Goal: Transaction & Acquisition: Book appointment/travel/reservation

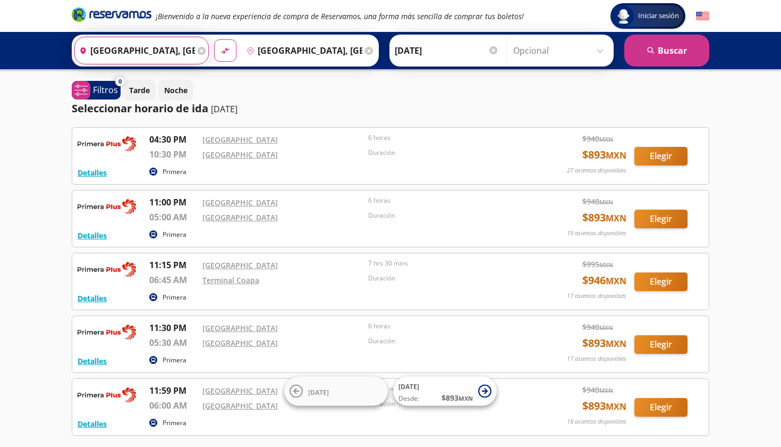
click at [131, 42] on input "[GEOGRAPHIC_DATA], [GEOGRAPHIC_DATA]" at bounding box center [135, 50] width 120 height 27
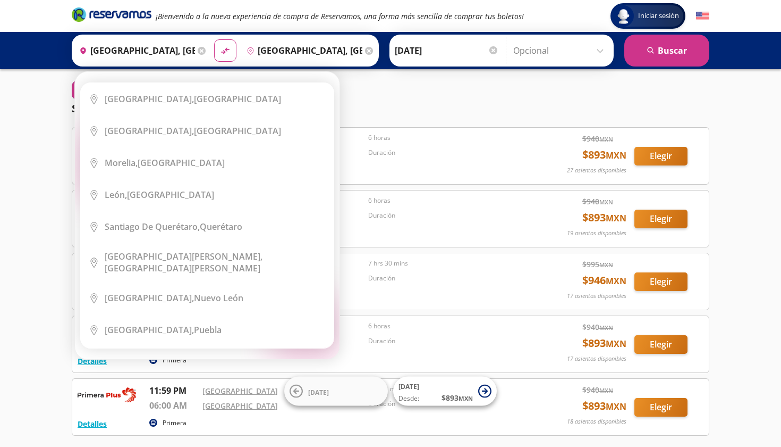
click at [206, 47] on icon at bounding box center [202, 51] width 8 height 8
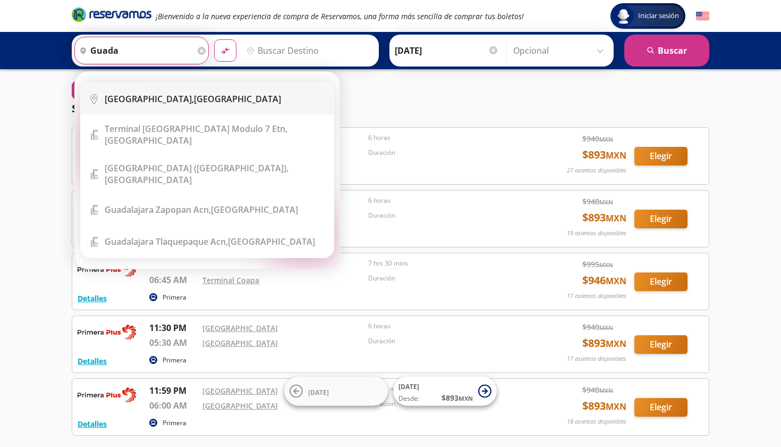
click at [182, 96] on div "[GEOGRAPHIC_DATA], [GEOGRAPHIC_DATA]" at bounding box center [193, 99] width 176 height 12
type input "[GEOGRAPHIC_DATA], [GEOGRAPHIC_DATA]"
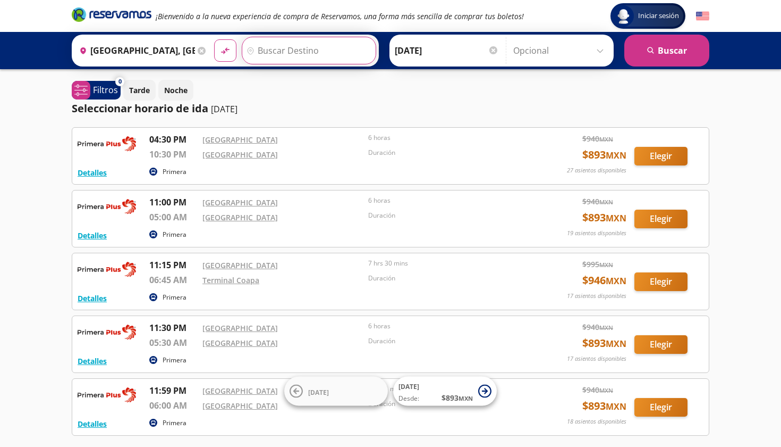
click at [331, 48] on input "Destino" at bounding box center [307, 50] width 131 height 27
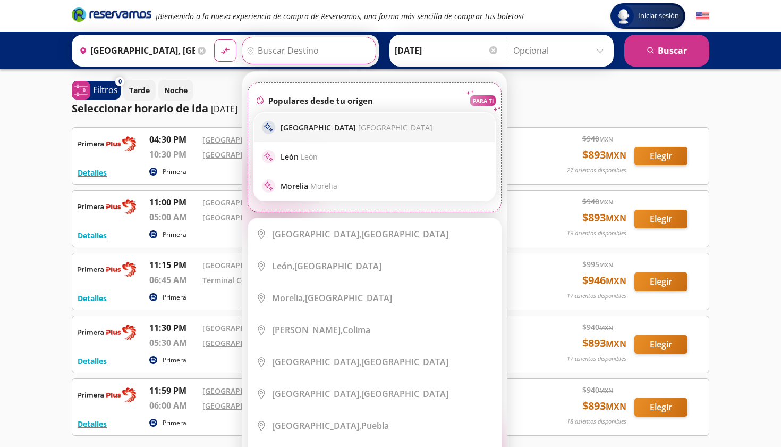
click at [427, 125] on div "sparkle [GEOGRAPHIC_DATA] [GEOGRAPHIC_DATA]" at bounding box center [374, 127] width 225 height 13
type input "[GEOGRAPHIC_DATA], [GEOGRAPHIC_DATA]"
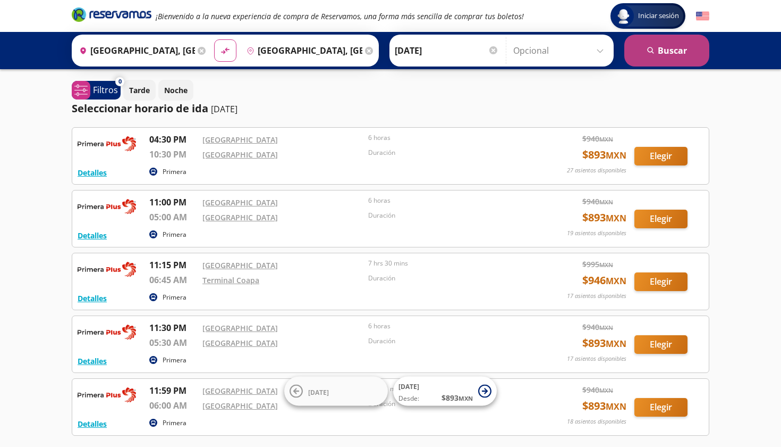
click at [673, 50] on button "search [GEOGRAPHIC_DATA]" at bounding box center [667, 51] width 85 height 32
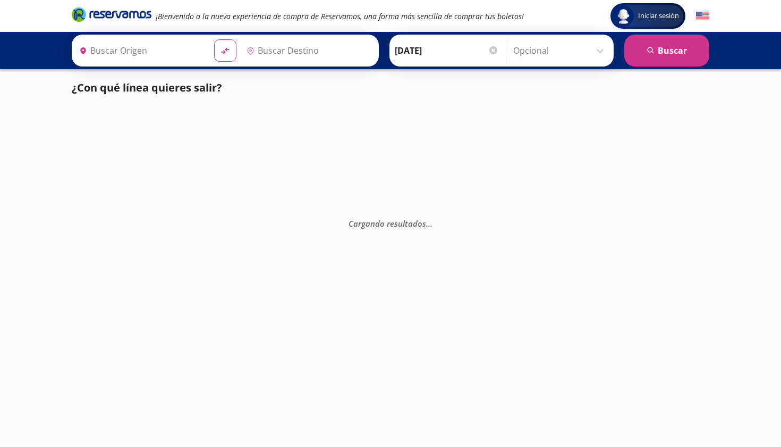
type input "[GEOGRAPHIC_DATA], [GEOGRAPHIC_DATA]"
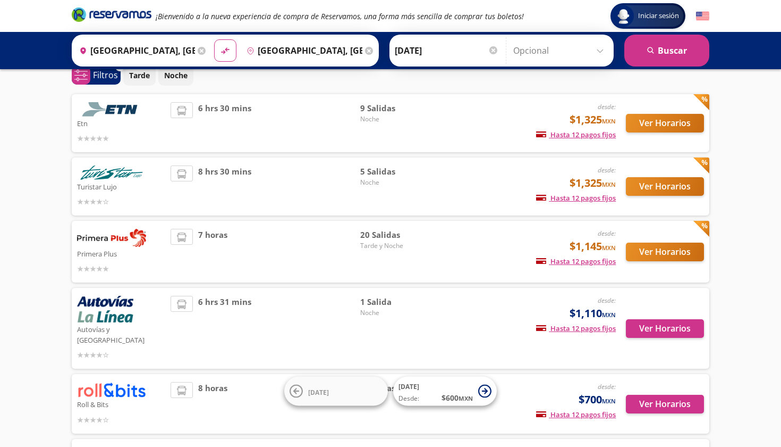
scroll to position [76, 0]
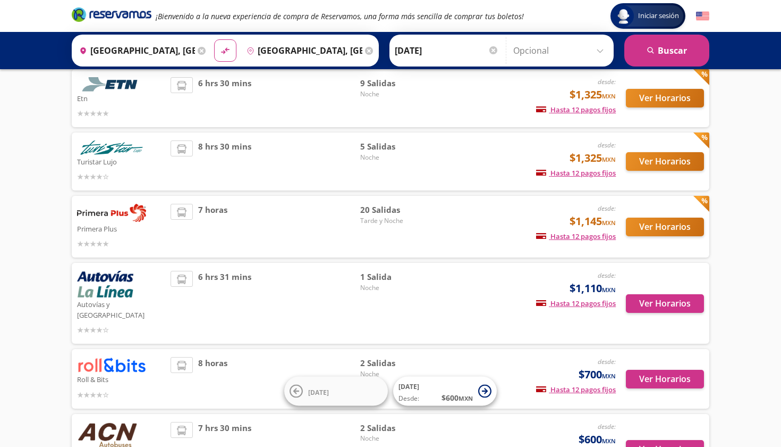
click at [647, 218] on button "Ver Horarios" at bounding box center [665, 226] width 78 height 19
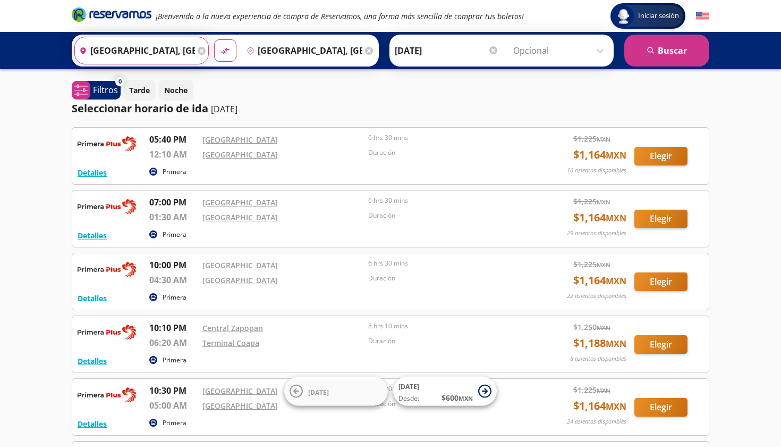
click at [170, 50] on input "[GEOGRAPHIC_DATA], [GEOGRAPHIC_DATA]" at bounding box center [135, 50] width 120 height 27
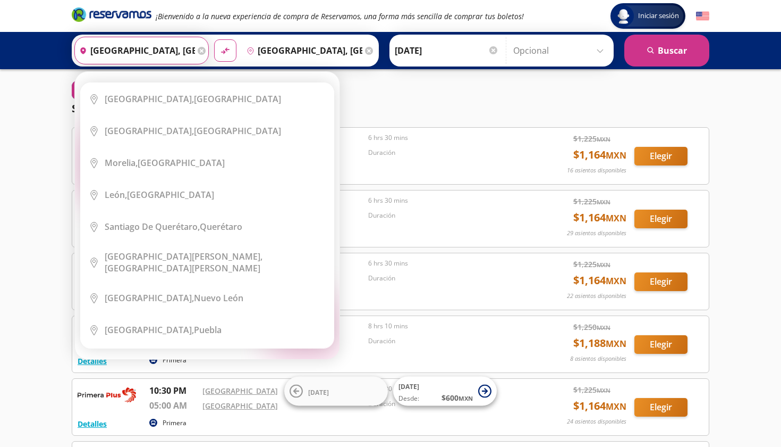
click at [206, 51] on icon at bounding box center [202, 51] width 8 height 8
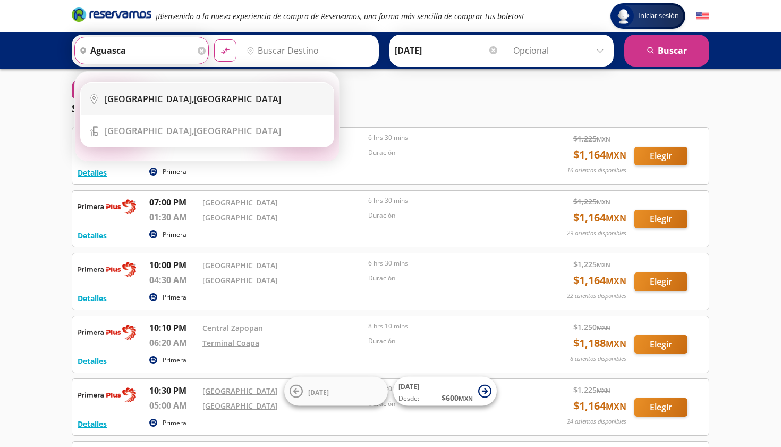
click at [198, 91] on li "City Icon [GEOGRAPHIC_DATA], [GEOGRAPHIC_DATA]" at bounding box center [207, 99] width 253 height 32
type input "[GEOGRAPHIC_DATA], [GEOGRAPHIC_DATA]"
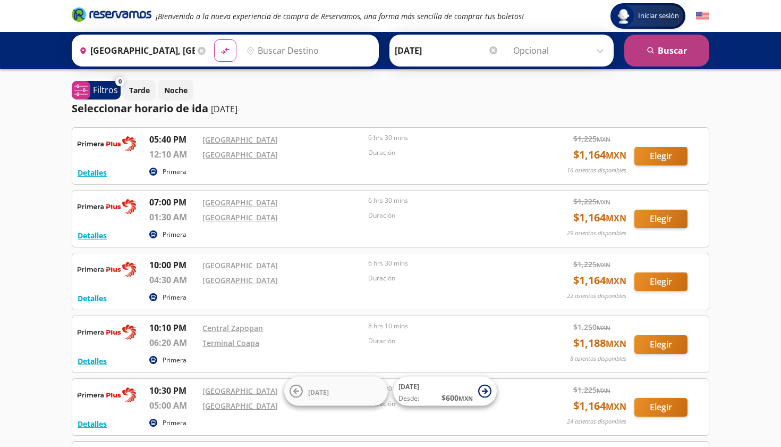
click at [677, 44] on button "search [GEOGRAPHIC_DATA]" at bounding box center [667, 51] width 85 height 32
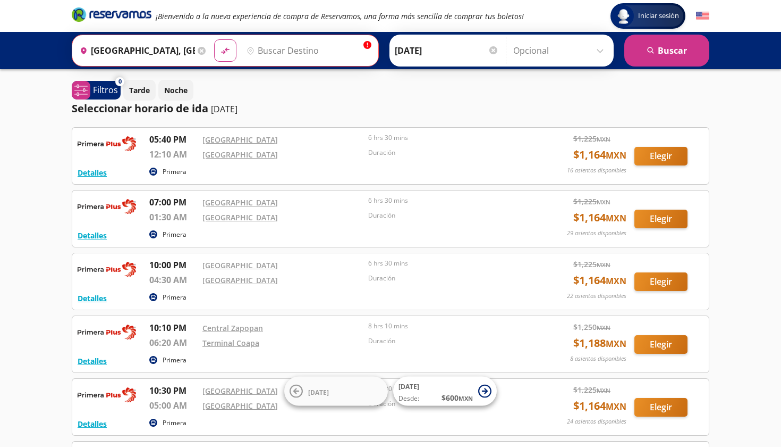
click at [206, 51] on icon at bounding box center [202, 51] width 8 height 8
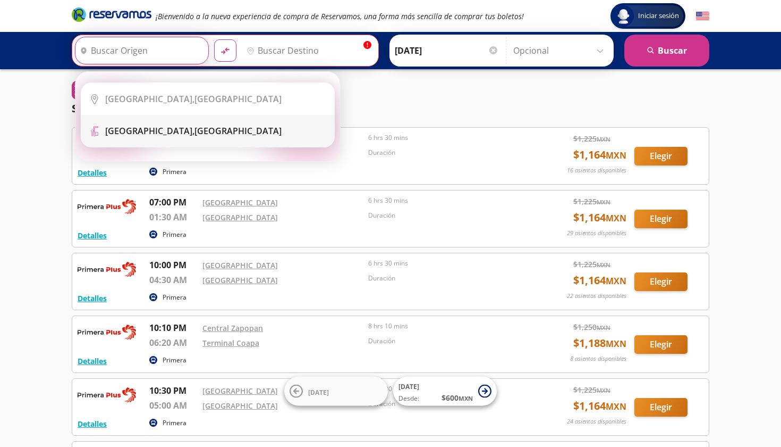
click at [156, 130] on b "[GEOGRAPHIC_DATA]," at bounding box center [149, 131] width 89 height 12
type input "[GEOGRAPHIC_DATA], [GEOGRAPHIC_DATA]"
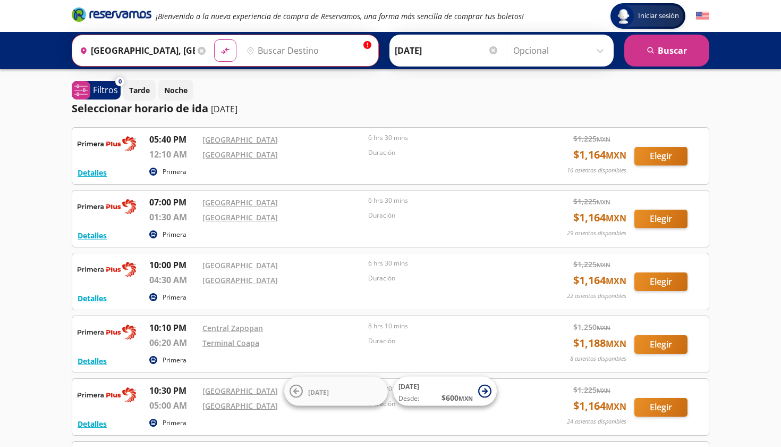
click at [330, 50] on input "Destino" at bounding box center [307, 50] width 130 height 27
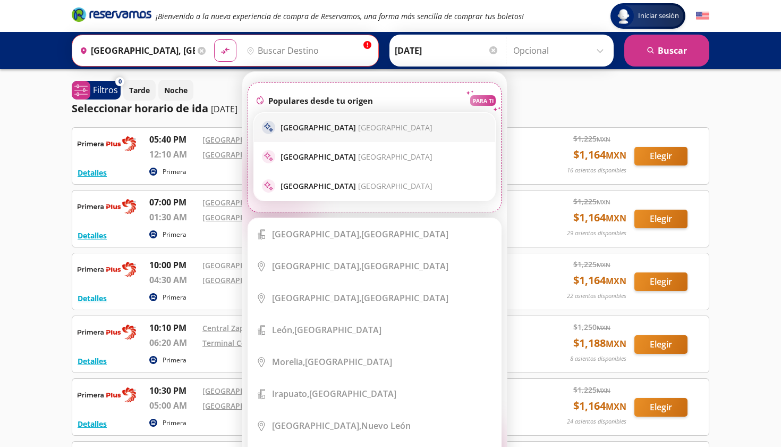
click at [342, 128] on p "[GEOGRAPHIC_DATA] [GEOGRAPHIC_DATA]" at bounding box center [357, 127] width 152 height 10
type input "[GEOGRAPHIC_DATA], [GEOGRAPHIC_DATA]"
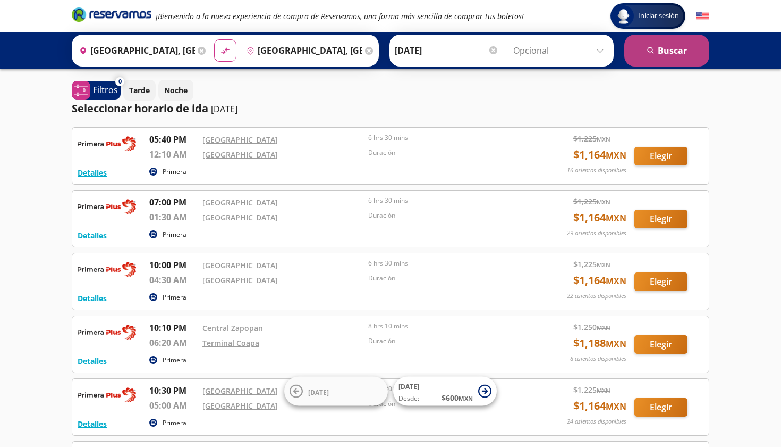
click at [667, 64] on button "search [GEOGRAPHIC_DATA]" at bounding box center [667, 51] width 85 height 32
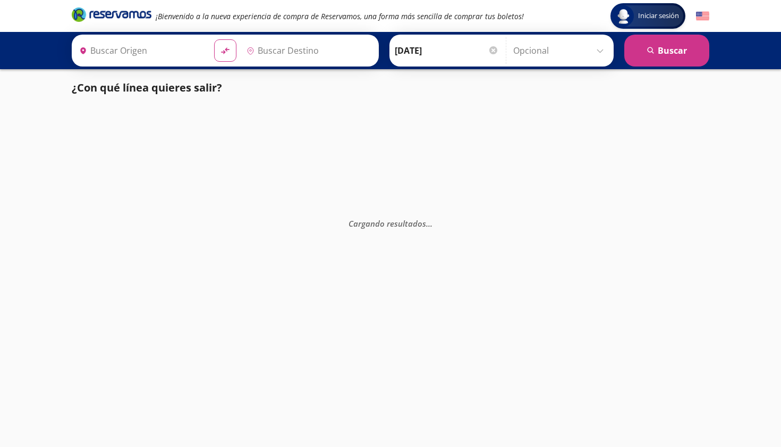
type input "[GEOGRAPHIC_DATA], [GEOGRAPHIC_DATA]"
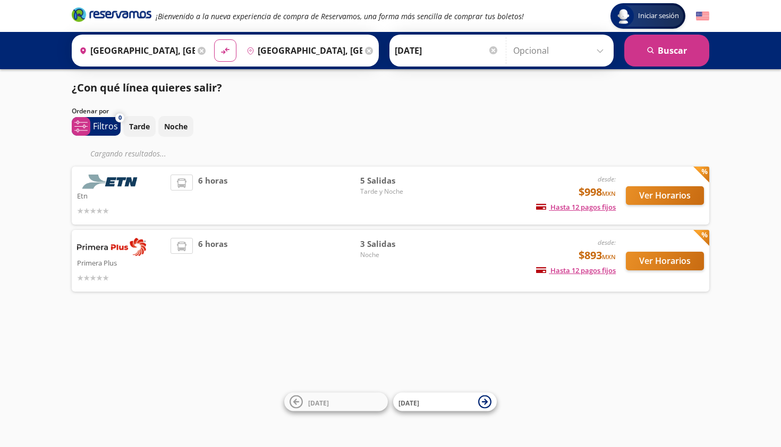
click at [395, 259] on div "3 Salidas Noche" at bounding box center [397, 261] width 74 height 46
click at [380, 246] on span "3 Salidas" at bounding box center [397, 244] width 74 height 12
click at [380, 244] on span "3 Salidas" at bounding box center [397, 244] width 74 height 12
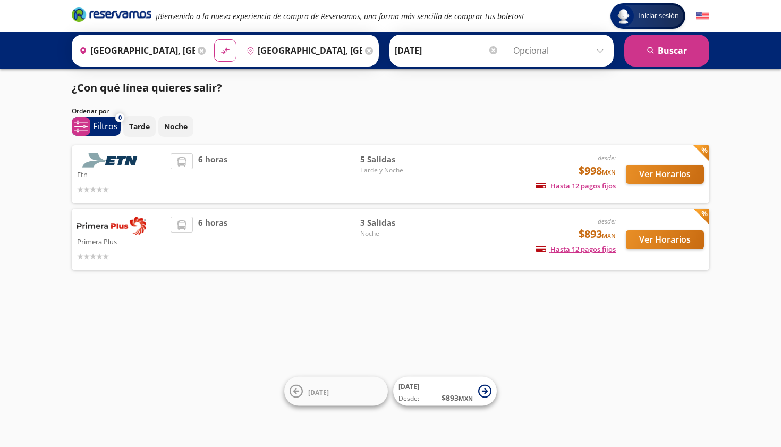
click at [612, 225] on em "desde:" at bounding box center [607, 220] width 18 height 9
click at [649, 242] on button "Ver Horarios" at bounding box center [665, 239] width 78 height 19
click at [662, 176] on button "Ver Horarios" at bounding box center [665, 174] width 78 height 19
